Goal: Find specific page/section

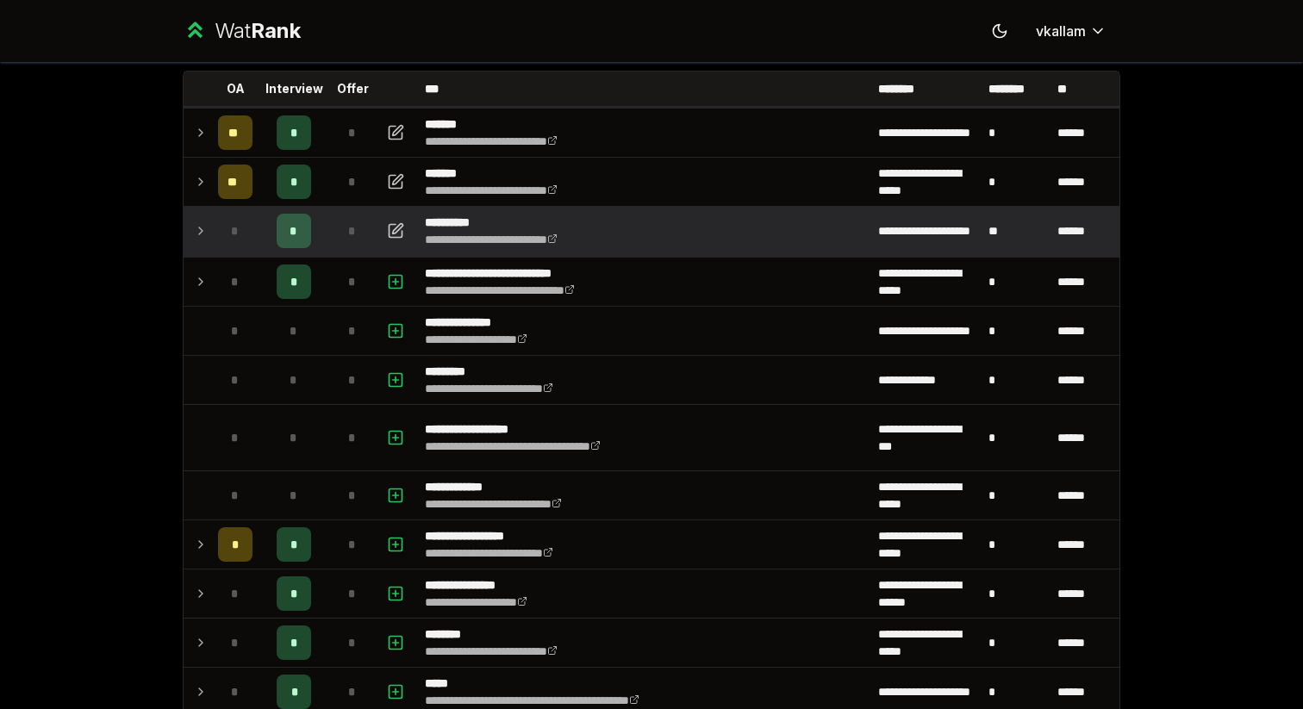
scroll to position [99, 0]
click at [193, 235] on td at bounding box center [198, 230] width 28 height 48
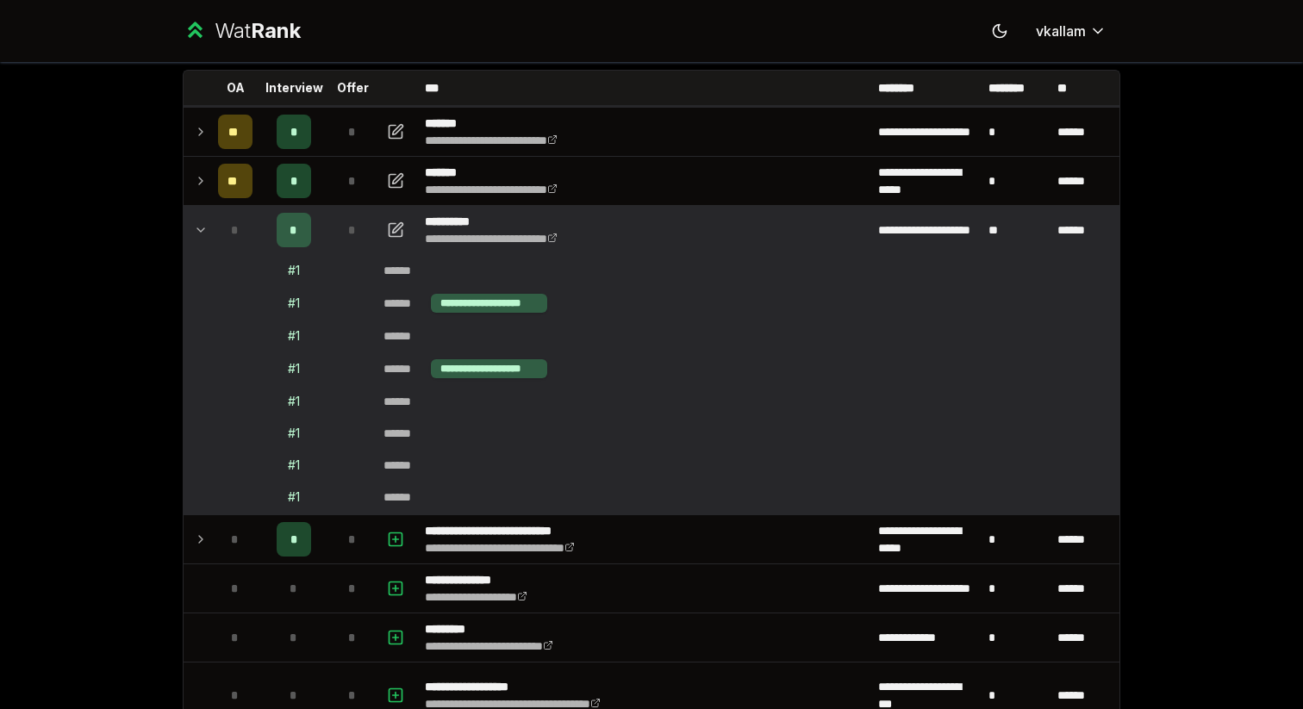
click at [193, 235] on td at bounding box center [198, 230] width 28 height 48
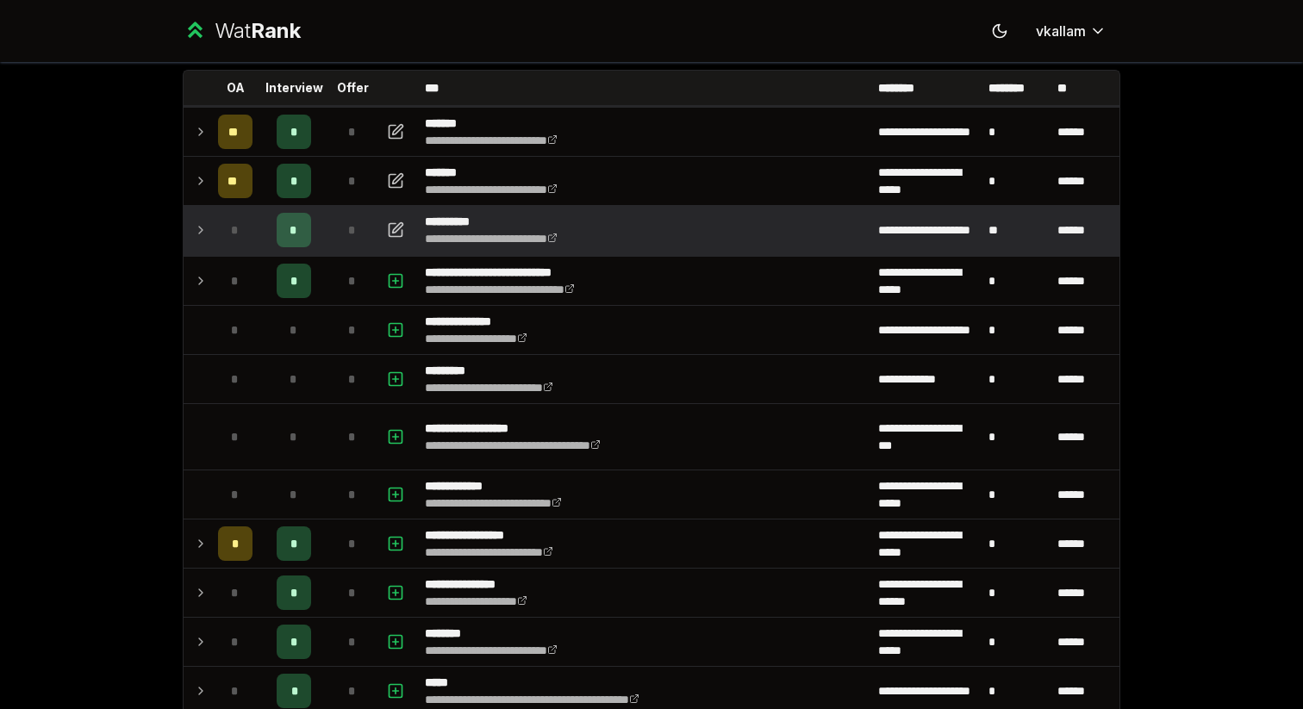
click at [193, 235] on td at bounding box center [198, 230] width 28 height 48
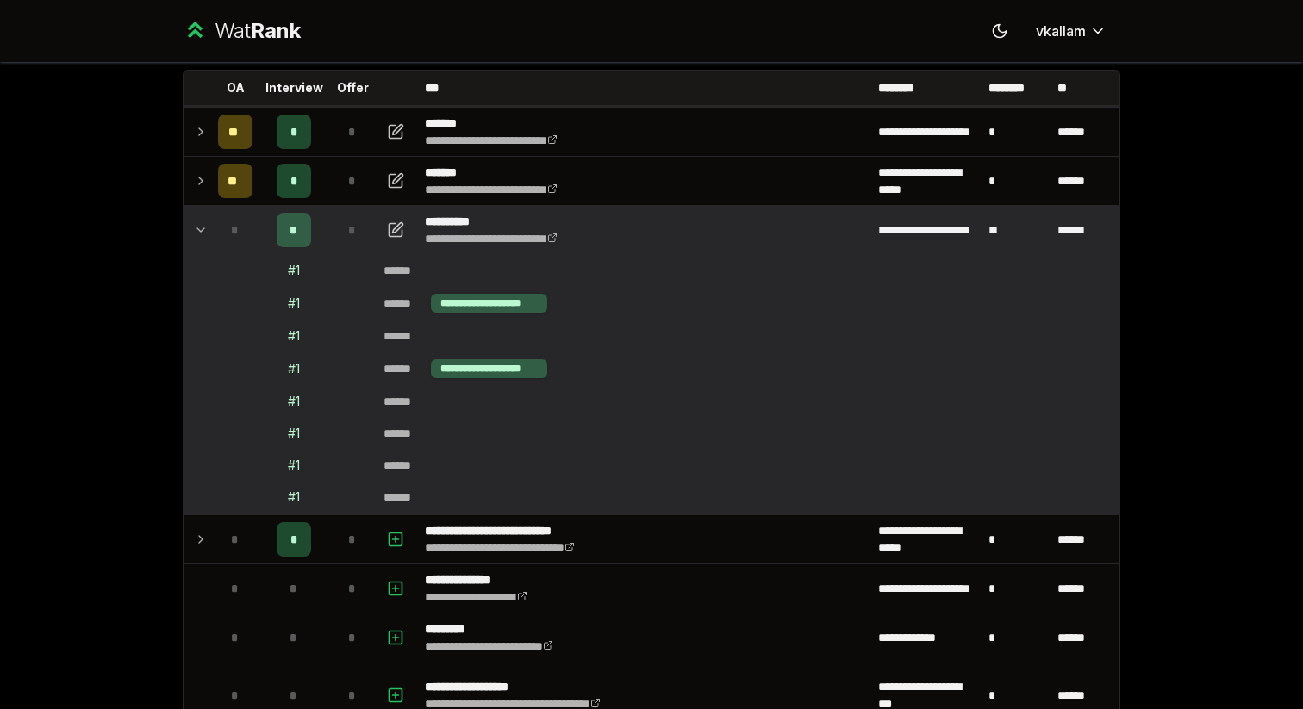
click at [192, 235] on td at bounding box center [198, 230] width 28 height 48
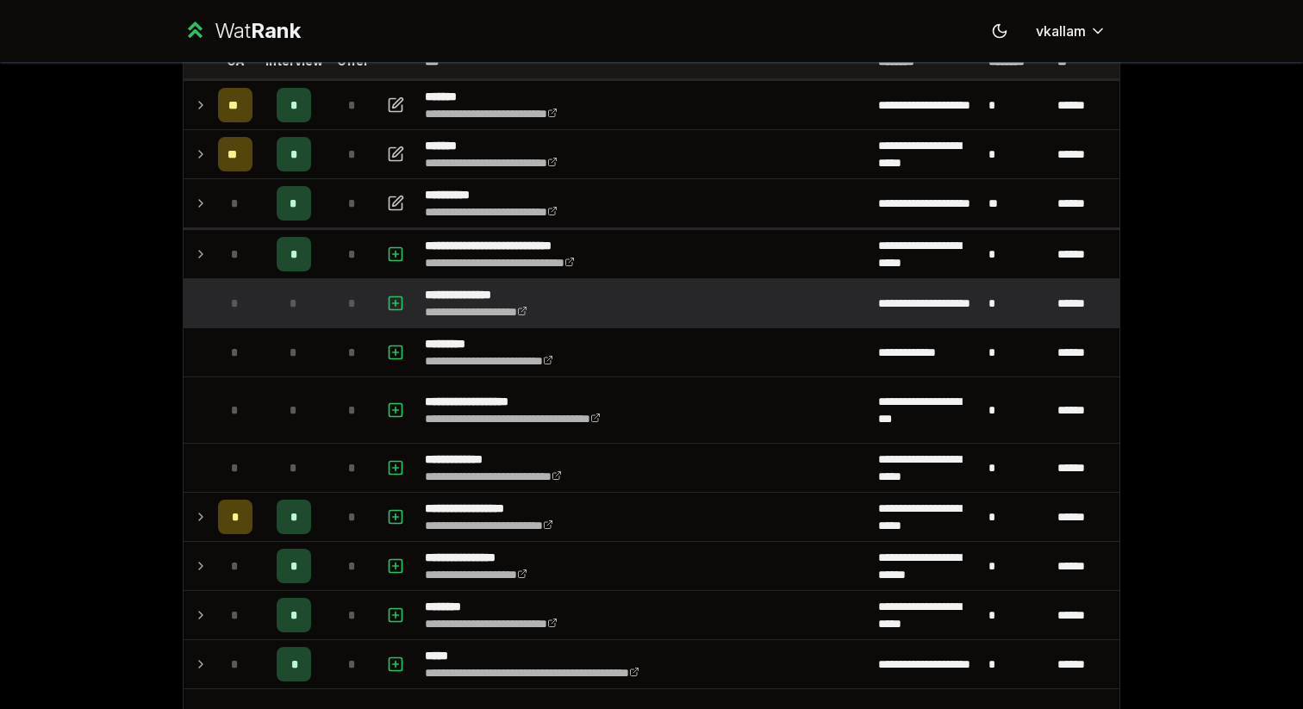
scroll to position [127, 0]
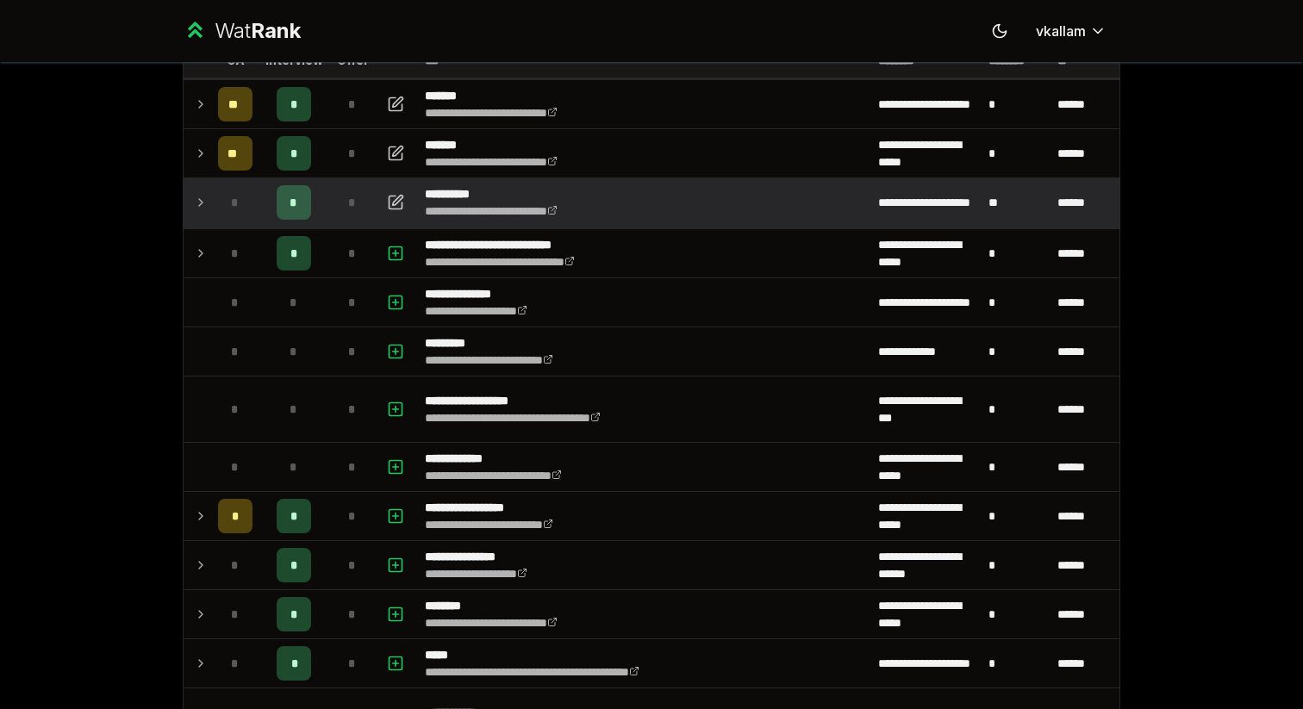
click at [202, 190] on td at bounding box center [198, 202] width 28 height 48
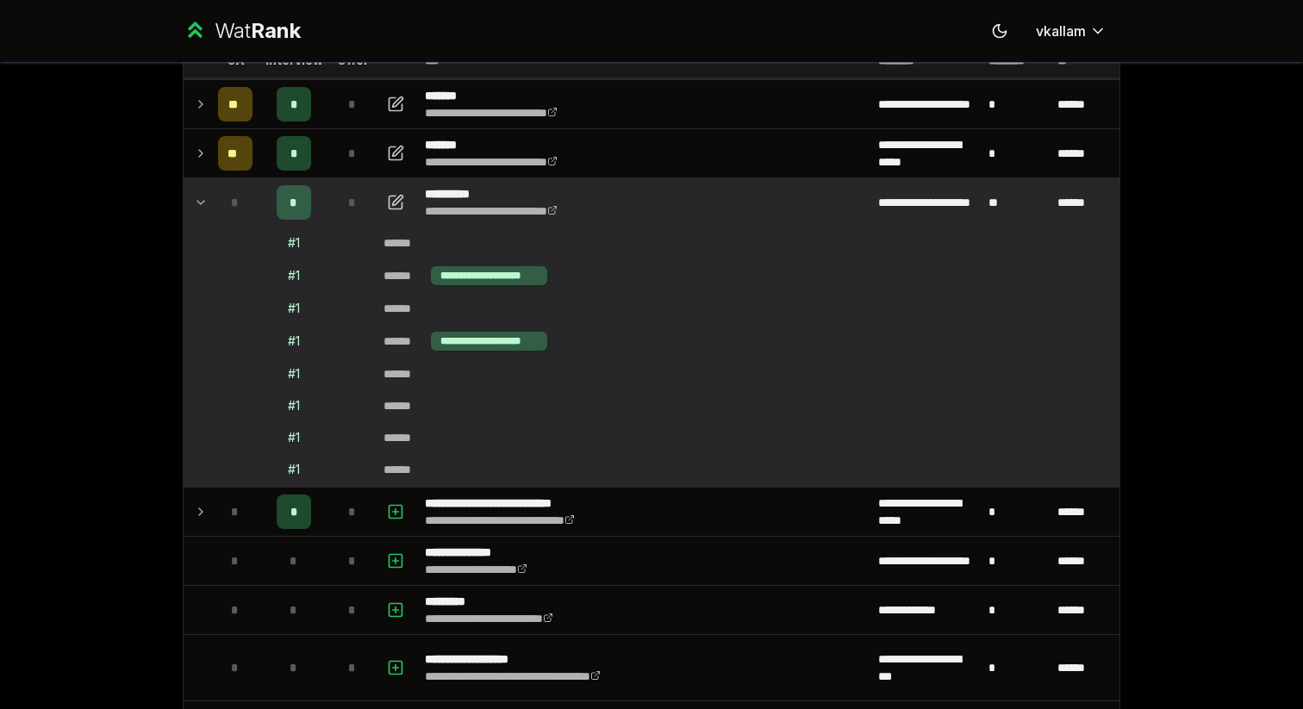
click at [190, 200] on td at bounding box center [198, 202] width 28 height 48
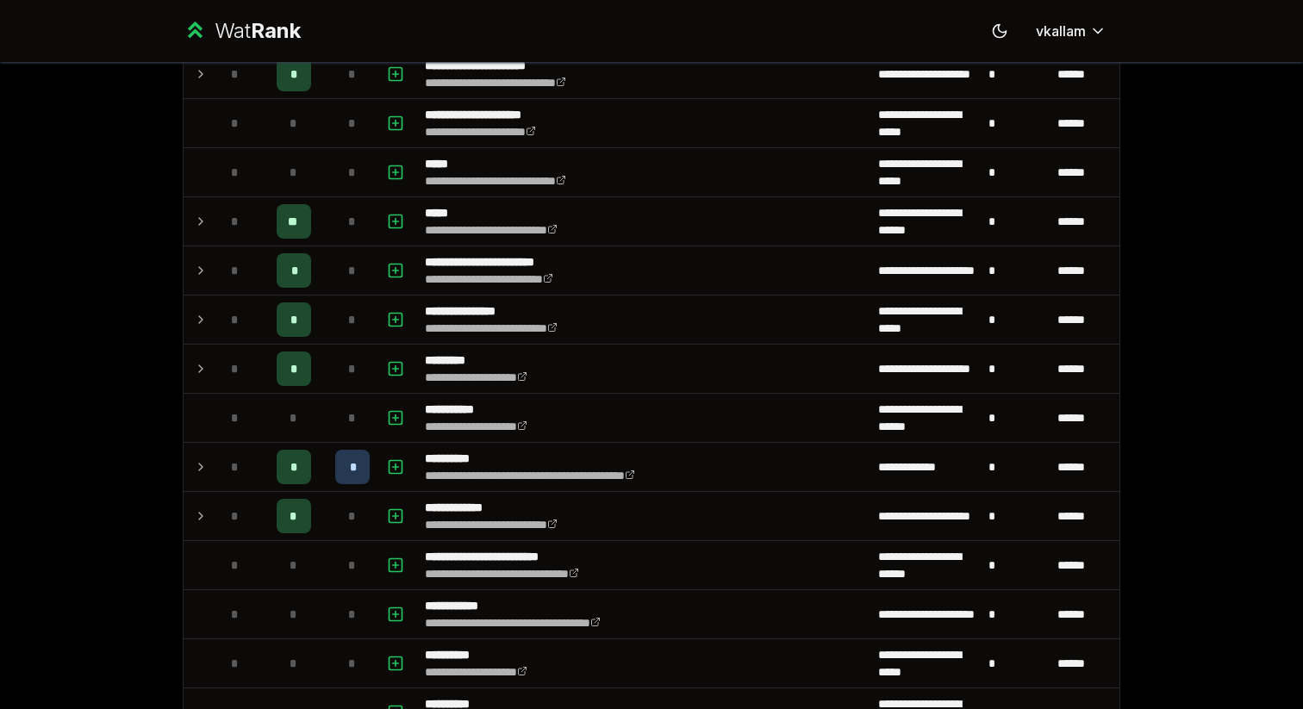
scroll to position [1292, 0]
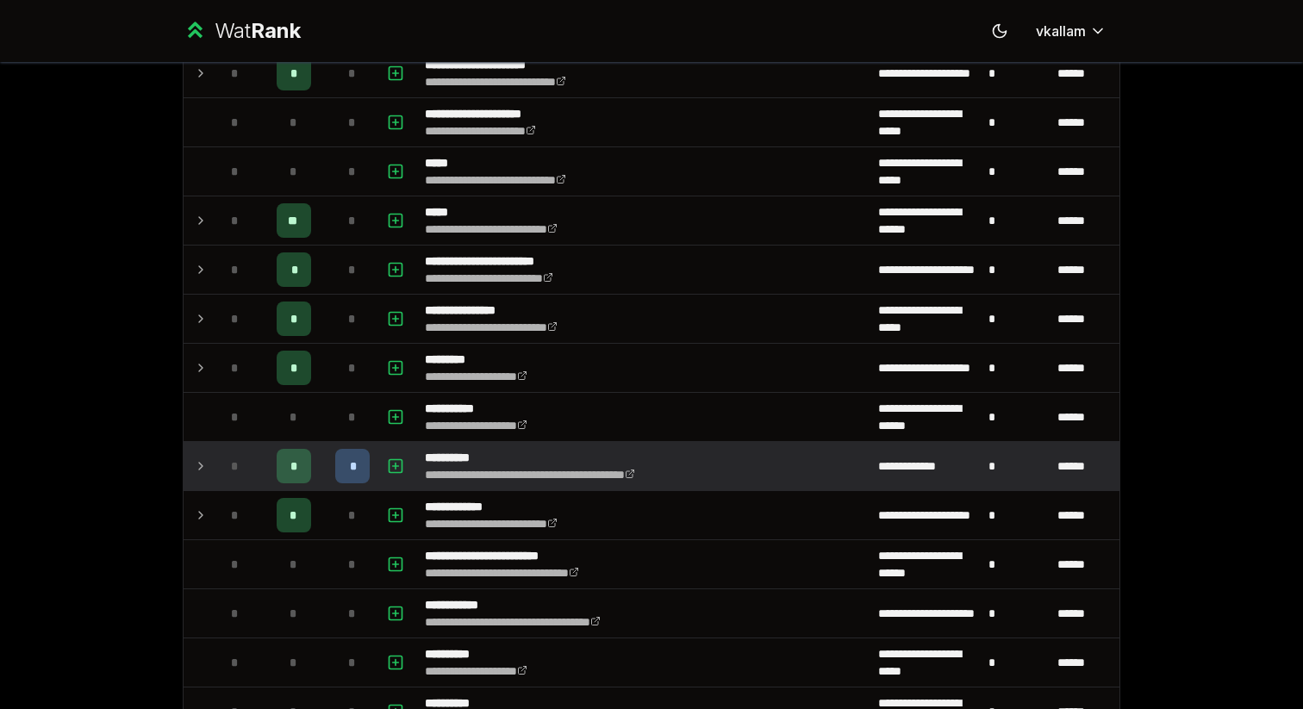
click at [371, 484] on td "*" at bounding box center [352, 466] width 48 height 48
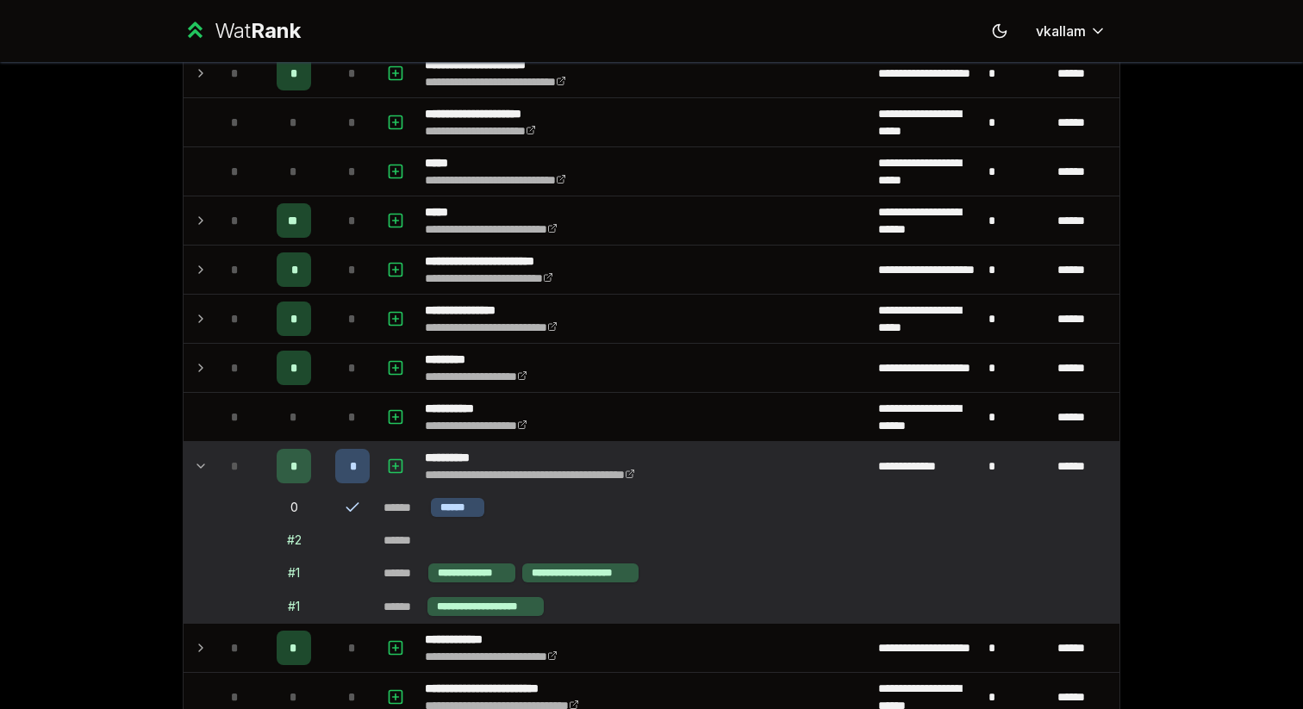
click at [206, 462] on icon at bounding box center [201, 466] width 14 height 21
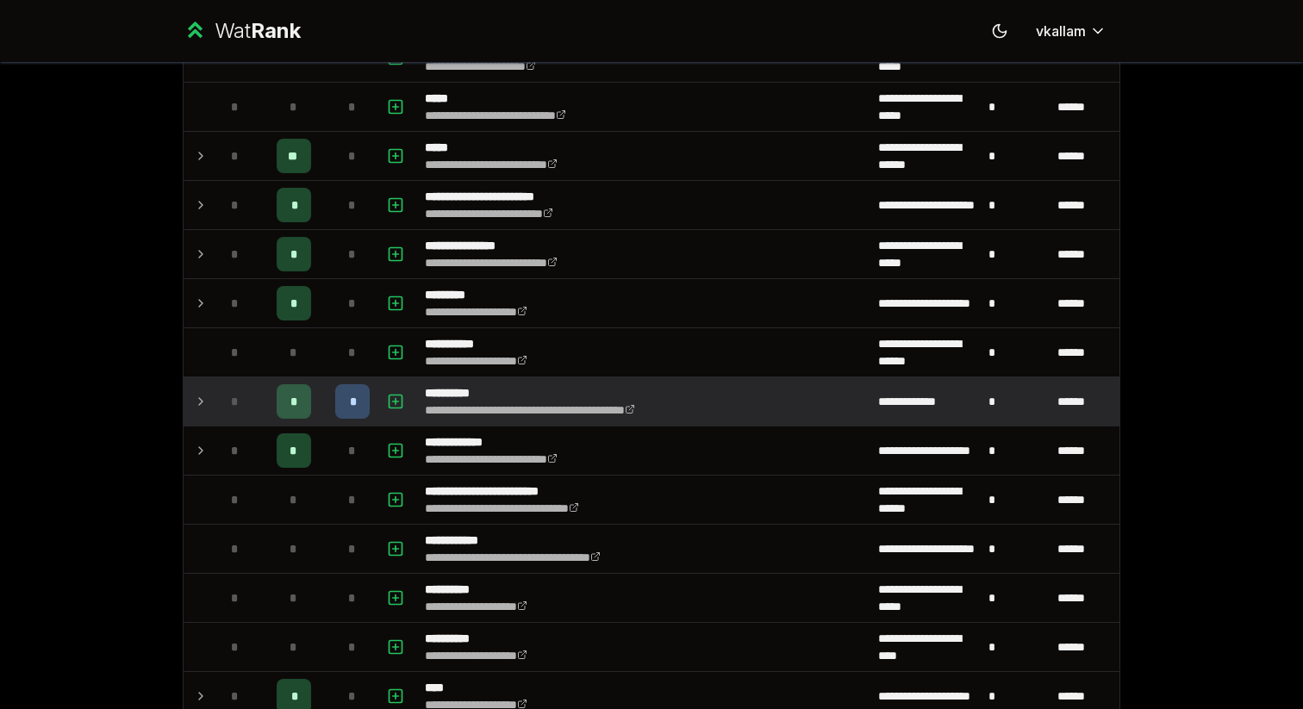
scroll to position [1384, 0]
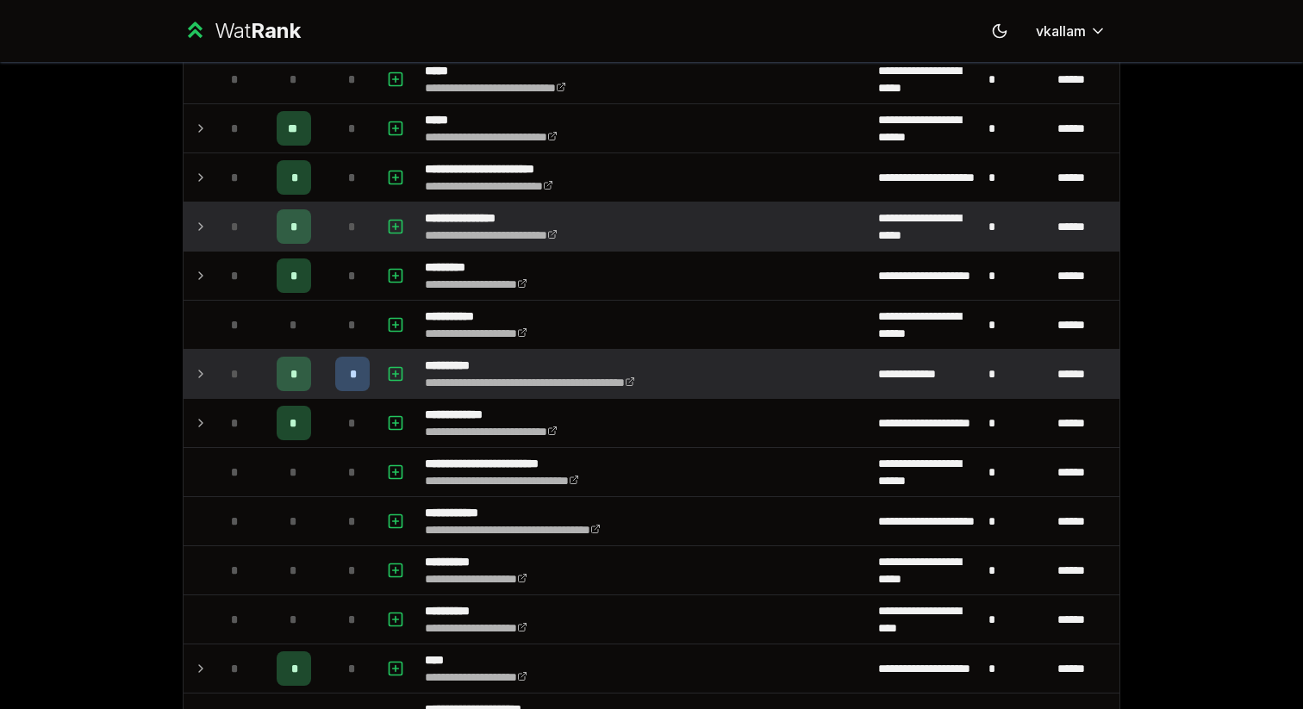
click at [204, 221] on icon at bounding box center [201, 226] width 14 height 21
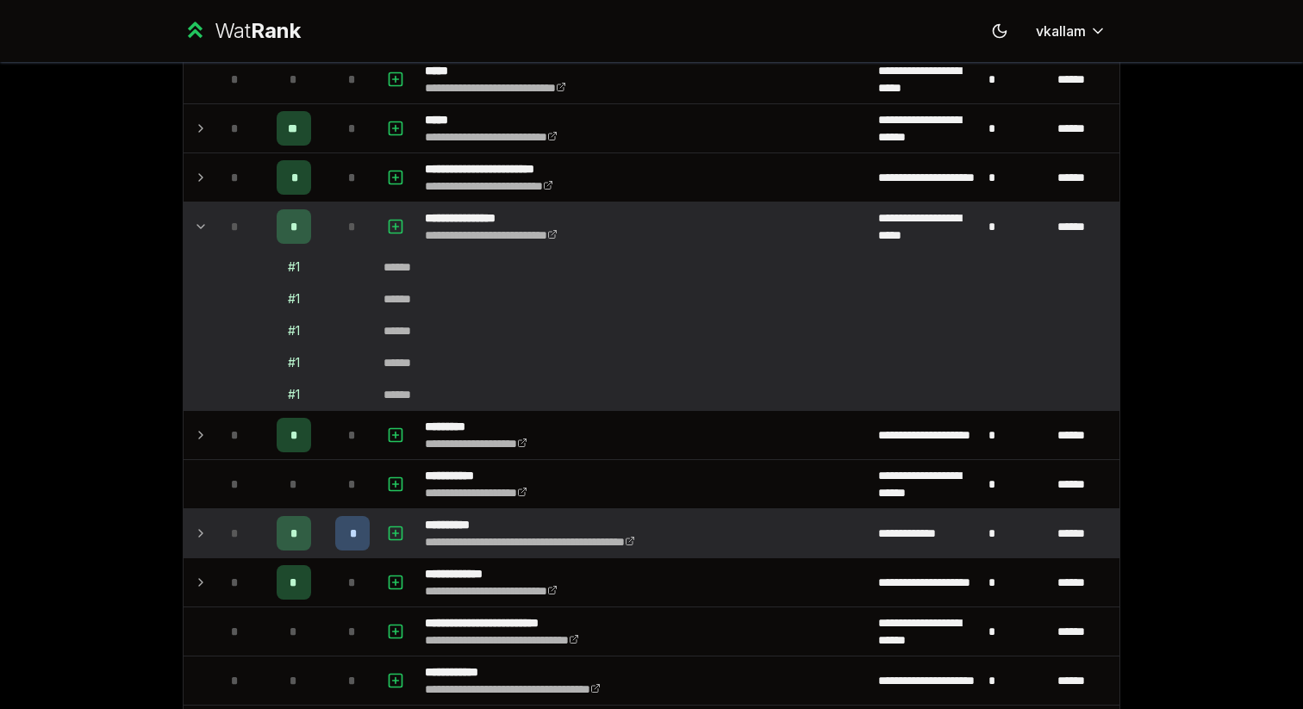
click at [204, 221] on icon at bounding box center [201, 226] width 14 height 21
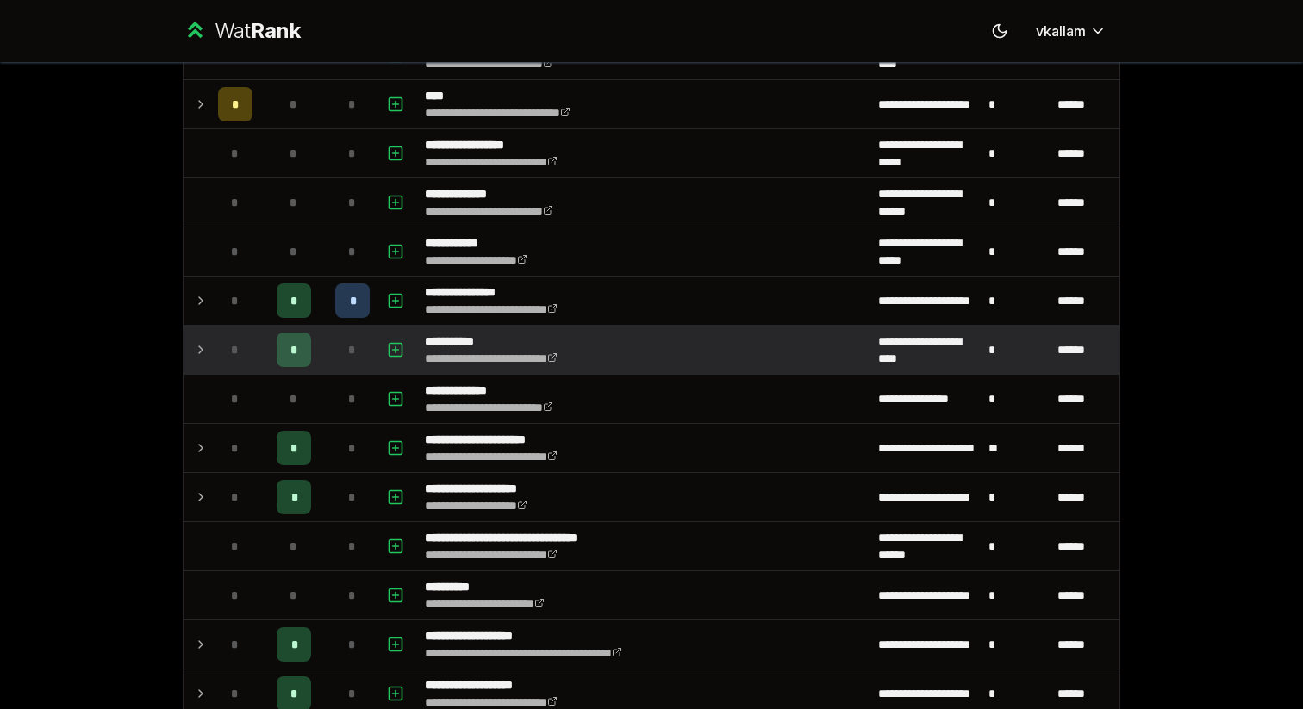
scroll to position [2344, 0]
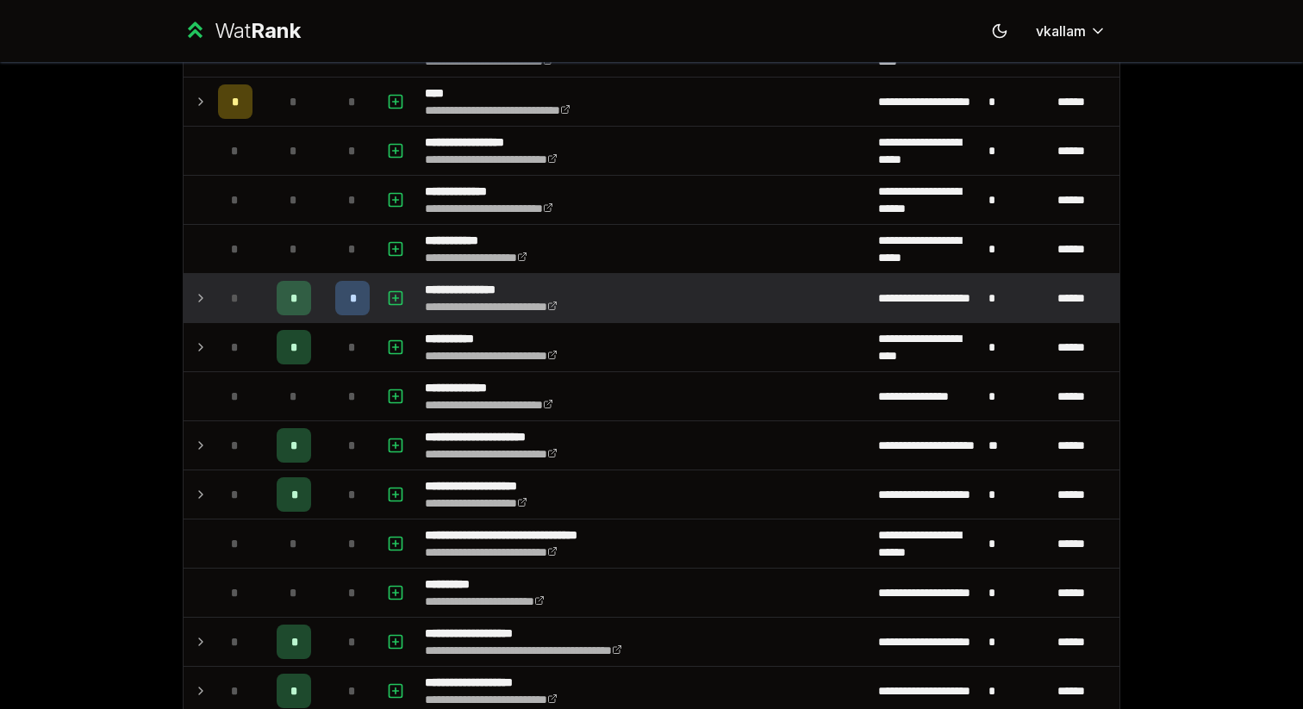
click at [192, 304] on td at bounding box center [198, 298] width 28 height 48
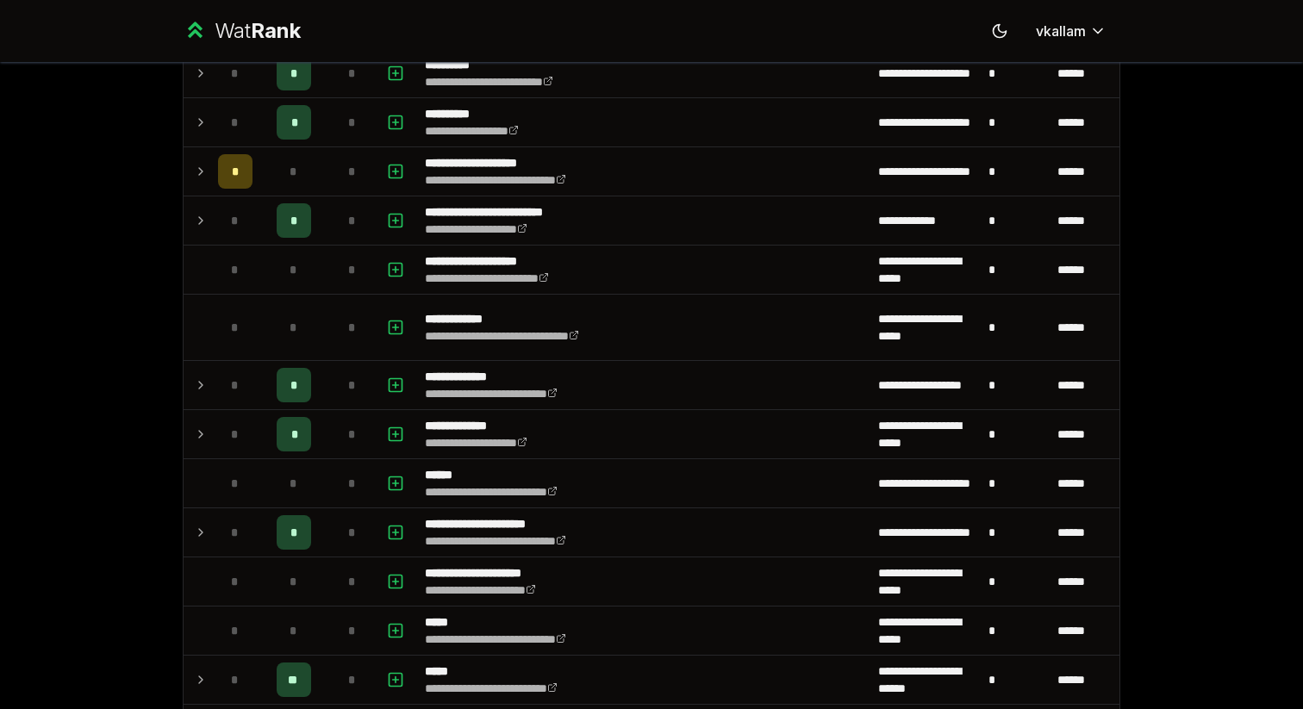
scroll to position [0, 0]
